Goal: Task Accomplishment & Management: Complete application form

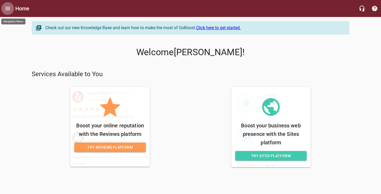
click at [6, 6] on icon "Open drawer" at bounding box center [8, 8] width 6 height 6
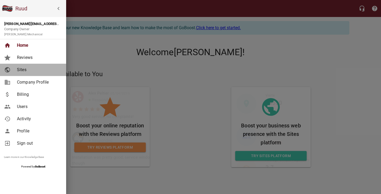
click at [34, 68] on span "Sites" at bounding box center [38, 69] width 43 height 6
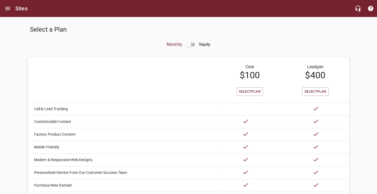
click at [190, 44] on input "checkbox" at bounding box center [188, 44] width 13 height 13
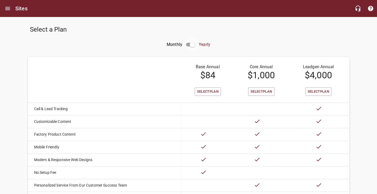
click at [191, 44] on input "checkbox" at bounding box center [192, 44] width 13 height 13
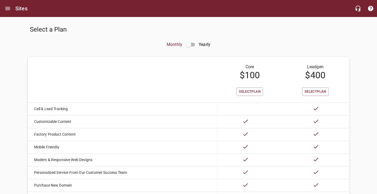
click at [192, 43] on input "checkbox" at bounding box center [188, 44] width 13 height 13
checkbox input "true"
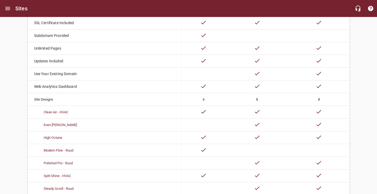
scroll to position [212, 0]
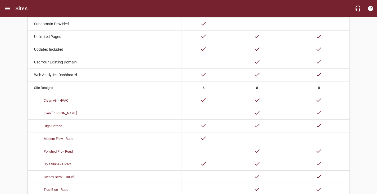
click at [59, 101] on link "Clean Air - HVAC" at bounding box center [56, 100] width 25 height 4
click at [52, 114] on link "Even [PERSON_NAME]" at bounding box center [60, 113] width 33 height 4
click at [54, 125] on link "High Octane" at bounding box center [53, 126] width 19 height 4
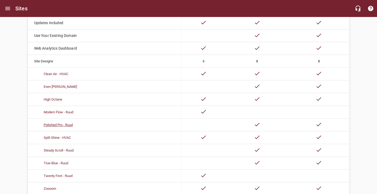
click at [59, 125] on link "Polished Pro - Ruud" at bounding box center [58, 125] width 29 height 4
click at [51, 138] on link "Split Shine - HVAC" at bounding box center [57, 137] width 27 height 4
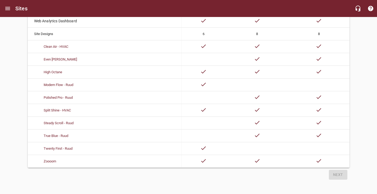
scroll to position [271, 0]
click at [57, 121] on link "Steady Scroll - Ruud" at bounding box center [59, 123] width 30 height 4
click at [53, 133] on link "True Blue - Ruud" at bounding box center [56, 135] width 25 height 4
click at [51, 159] on link "Zoooom" at bounding box center [50, 161] width 12 height 4
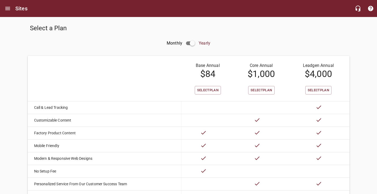
scroll to position [0, 0]
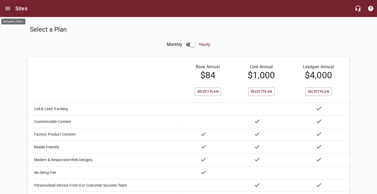
click at [8, 8] on icon "Open drawer" at bounding box center [8, 8] width 6 height 6
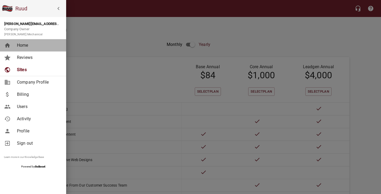
click at [25, 47] on span "Home" at bounding box center [38, 45] width 43 height 6
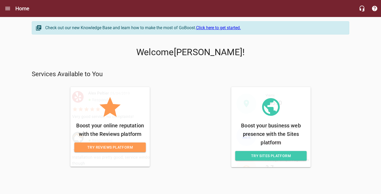
click at [261, 155] on span "Try Sites Platform" at bounding box center [271, 155] width 63 height 7
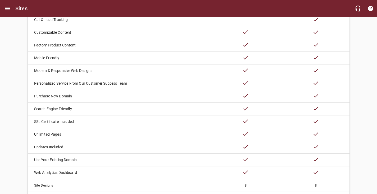
scroll to position [8, 0]
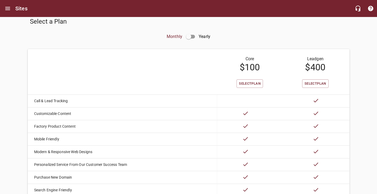
click at [192, 37] on input "checkbox" at bounding box center [188, 36] width 13 height 13
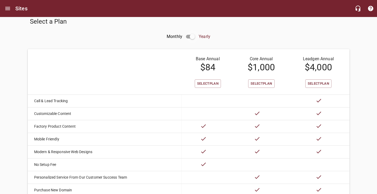
click at [191, 37] on input "checkbox" at bounding box center [192, 36] width 13 height 13
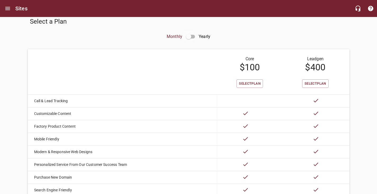
click at [191, 37] on input "checkbox" at bounding box center [188, 36] width 13 height 13
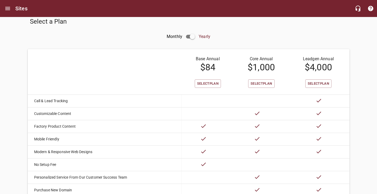
click at [191, 37] on input "checkbox" at bounding box center [192, 36] width 13 height 13
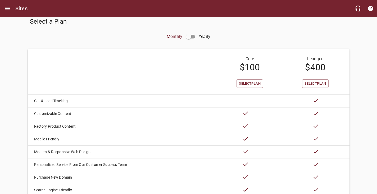
click at [191, 37] on input "checkbox" at bounding box center [188, 36] width 13 height 13
checkbox input "true"
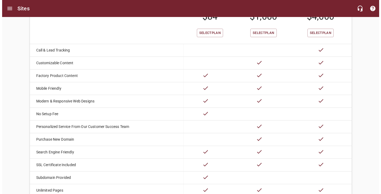
scroll to position [0, 0]
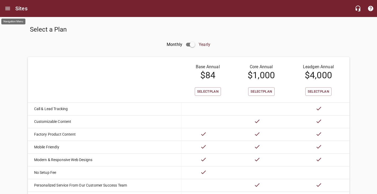
click at [10, 11] on icon "Open drawer" at bounding box center [8, 8] width 6 height 6
